Goal: Information Seeking & Learning: Learn about a topic

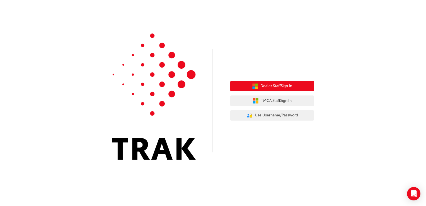
click at [282, 87] on span "Dealer Staff Sign In" at bounding box center [277, 86] width 32 height 6
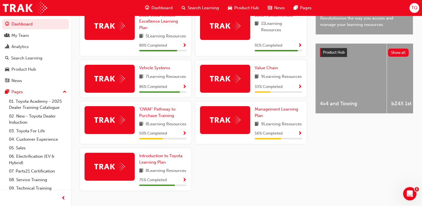
scroll to position [195, 0]
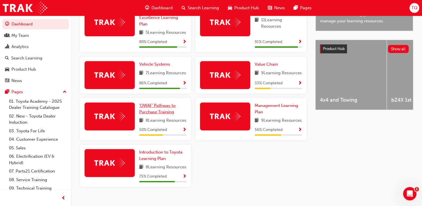
click at [158, 114] on span "'OWAF' Pathway to Purchase Training" at bounding box center [157, 108] width 36 height 11
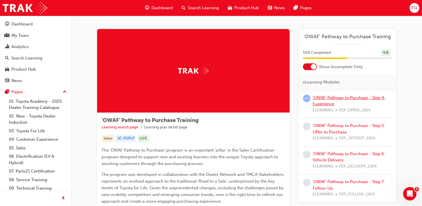
click at [324, 100] on link "'OWAF' Pathway to Purchase - Step 4: Experience" at bounding box center [349, 100] width 73 height 11
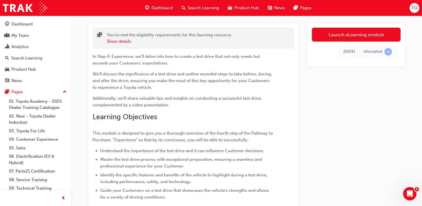
scroll to position [28, 0]
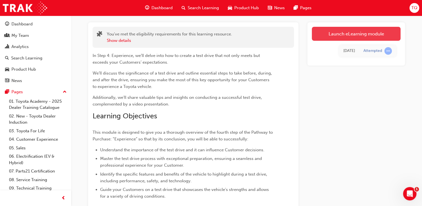
click at [367, 33] on link "Launch eLearning module" at bounding box center [356, 34] width 89 height 14
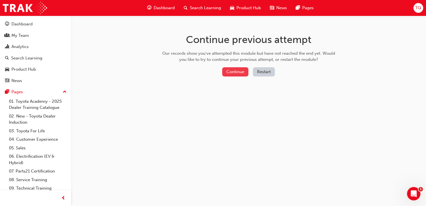
click at [240, 70] on button "Continue" at bounding box center [235, 71] width 26 height 9
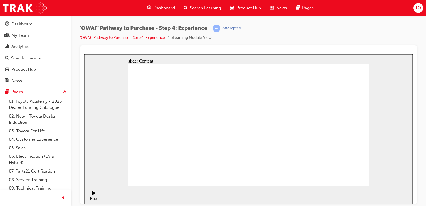
drag, startPoint x: 284, startPoint y: 139, endPoint x: 285, endPoint y: 143, distance: 4.9
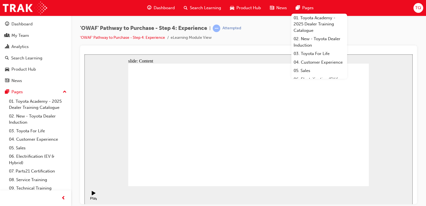
click at [377, 40] on div "'OWAF' Pathway to Purchase - Step 4: Experience | Attempted 'OWAF' Pathway to P…" at bounding box center [248, 35] width 337 height 21
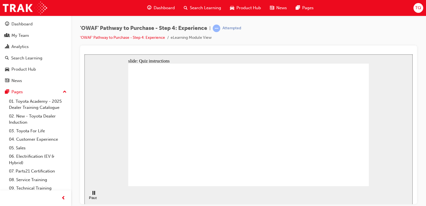
checkbox input "true"
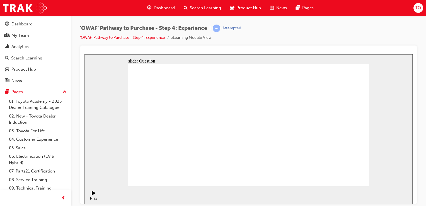
checkbox input "true"
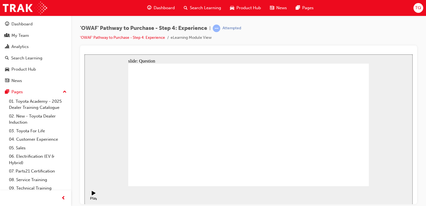
checkbox input "false"
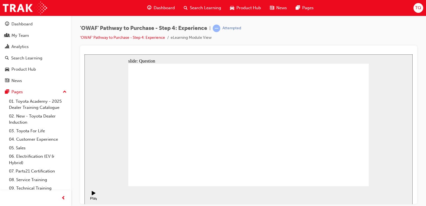
drag, startPoint x: 335, startPoint y: 135, endPoint x: 195, endPoint y: 147, distance: 140.9
drag, startPoint x: 332, startPoint y: 123, endPoint x: 189, endPoint y: 146, distance: 144.7
drag, startPoint x: 333, startPoint y: 121, endPoint x: 266, endPoint y: 131, distance: 67.1
drag, startPoint x: 333, startPoint y: 120, endPoint x: 186, endPoint y: 135, distance: 147.0
drag, startPoint x: 339, startPoint y: 123, endPoint x: 275, endPoint y: 133, distance: 64.9
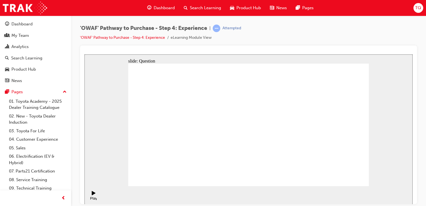
drag, startPoint x: 342, startPoint y: 120, endPoint x: 269, endPoint y: 127, distance: 73.5
drag, startPoint x: 339, startPoint y: 124, endPoint x: 192, endPoint y: 137, distance: 147.4
drag, startPoint x: 335, startPoint y: 121, endPoint x: 198, endPoint y: 138, distance: 138.6
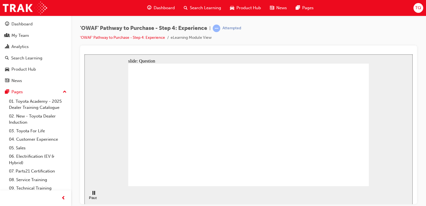
drag, startPoint x: 328, startPoint y: 141, endPoint x: 179, endPoint y: 155, distance: 149.4
drag, startPoint x: 333, startPoint y: 134, endPoint x: 193, endPoint y: 144, distance: 139.9
drag, startPoint x: 340, startPoint y: 128, endPoint x: 270, endPoint y: 141, distance: 70.9
drag, startPoint x: 337, startPoint y: 126, endPoint x: 178, endPoint y: 139, distance: 159.3
drag, startPoint x: 334, startPoint y: 117, endPoint x: 263, endPoint y: 129, distance: 71.6
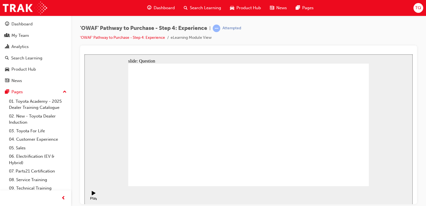
drag, startPoint x: 334, startPoint y: 120, endPoint x: 255, endPoint y: 133, distance: 80.3
drag, startPoint x: 329, startPoint y: 126, endPoint x: 175, endPoint y: 147, distance: 155.1
drag, startPoint x: 329, startPoint y: 125, endPoint x: 271, endPoint y: 137, distance: 59.9
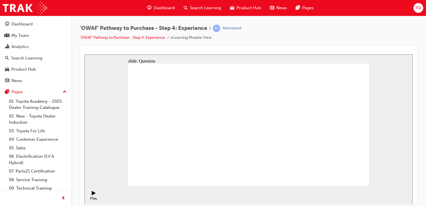
drag, startPoint x: 246, startPoint y: 158, endPoint x: 299, endPoint y: 123, distance: 63.9
drag, startPoint x: 280, startPoint y: 143, endPoint x: 254, endPoint y: 106, distance: 45.1
drag, startPoint x: 355, startPoint y: 143, endPoint x: 325, endPoint y: 107, distance: 47.2
drag, startPoint x: 291, startPoint y: 157, endPoint x: 266, endPoint y: 117, distance: 47.2
drag, startPoint x: 318, startPoint y: 150, endPoint x: 341, endPoint y: 117, distance: 40.1
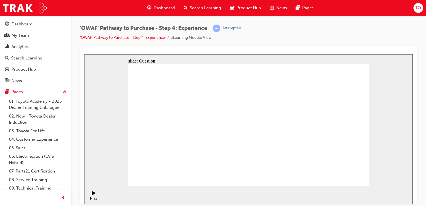
drag, startPoint x: 269, startPoint y: 130, endPoint x: 272, endPoint y: 158, distance: 28.4
drag, startPoint x: 352, startPoint y: 120, endPoint x: 275, endPoint y: 119, distance: 77.6
drag, startPoint x: 296, startPoint y: 146, endPoint x: 345, endPoint y: 112, distance: 59.6
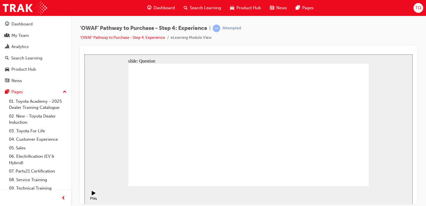
drag, startPoint x: 203, startPoint y: 162, endPoint x: 237, endPoint y: 112, distance: 60.4
drag, startPoint x: 246, startPoint y: 150, endPoint x: 307, endPoint y: 110, distance: 73.5
drag, startPoint x: 293, startPoint y: 163, endPoint x: 307, endPoint y: 125, distance: 40.4
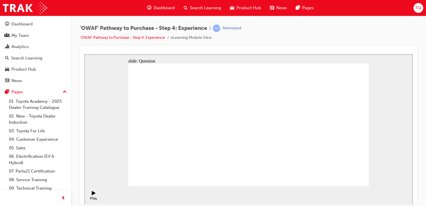
radio input "true"
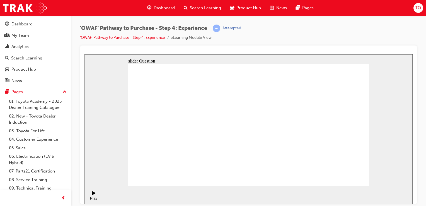
click at [118, 38] on link "'OWAF' Pathway to Purchase - Step 4: Experience" at bounding box center [122, 37] width 85 height 5
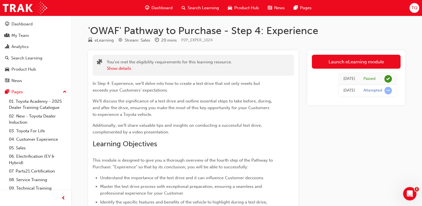
click at [172, 7] on span "Dashboard" at bounding box center [162, 8] width 21 height 6
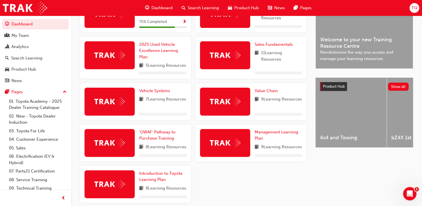
scroll to position [167, 0]
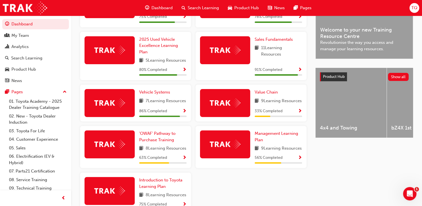
click at [185, 160] on span "Show Progress" at bounding box center [184, 157] width 4 height 5
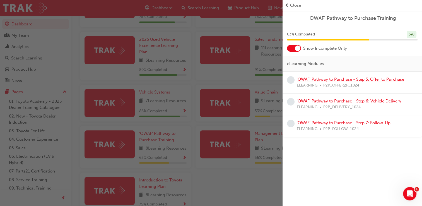
click at [325, 77] on link "'OWAF' Pathway to Purchase - Step 5: Offer to Purchase" at bounding box center [350, 79] width 107 height 5
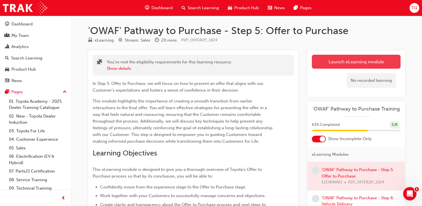
click at [337, 61] on link "Launch eLearning module" at bounding box center [356, 62] width 89 height 14
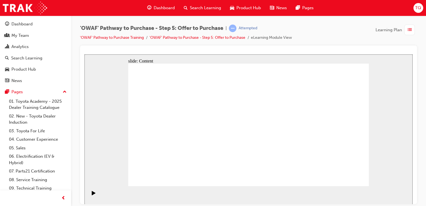
drag, startPoint x: 179, startPoint y: 171, endPoint x: 175, endPoint y: 169, distance: 4.4
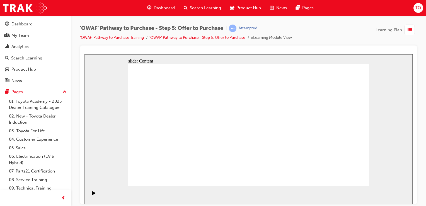
drag, startPoint x: 265, startPoint y: 158, endPoint x: 254, endPoint y: 168, distance: 14.6
